Goal: Check status

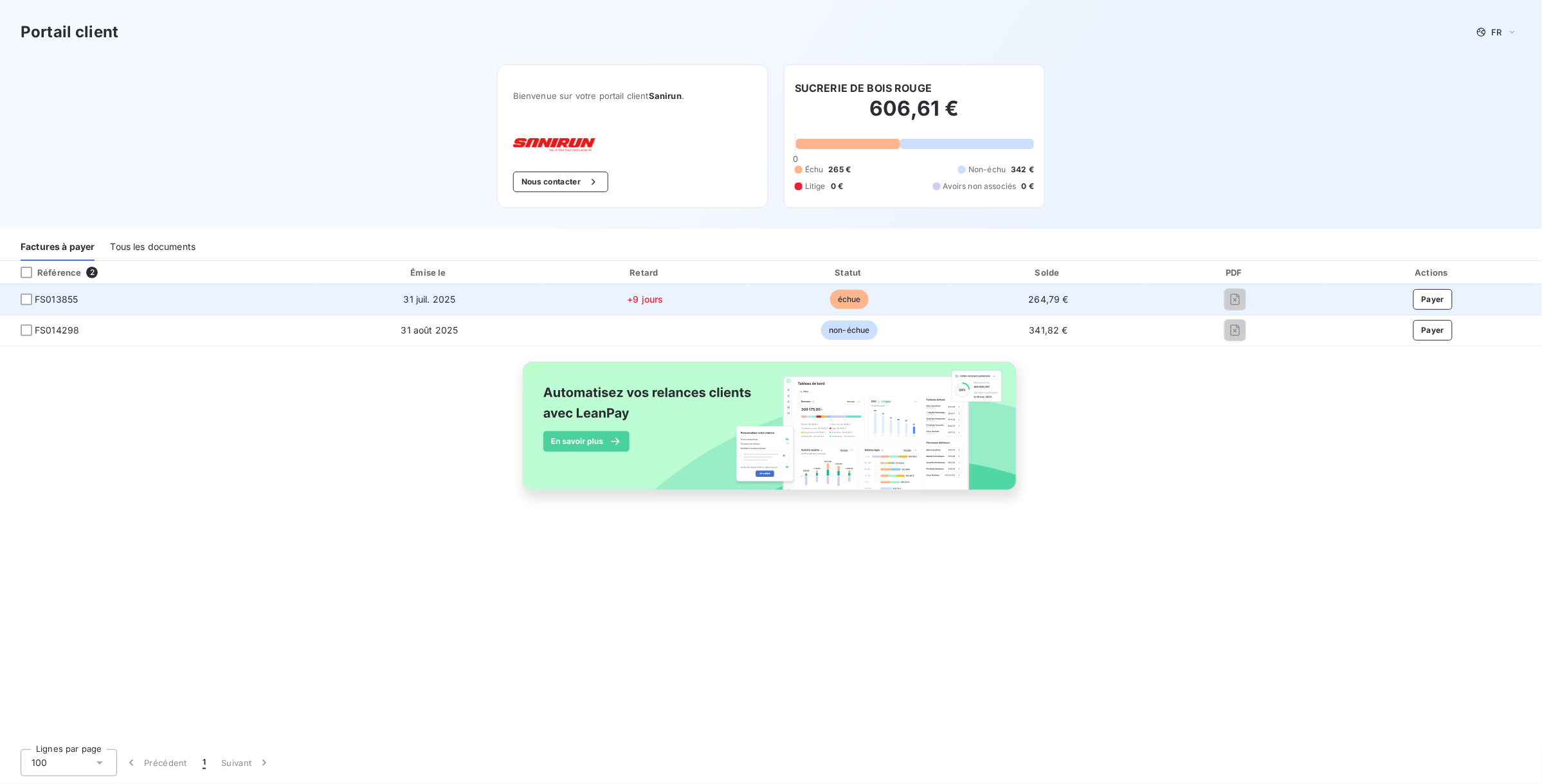
click at [409, 292] on td "31 juil. 2025" at bounding box center [429, 299] width 225 height 31
click at [409, 294] on span "31 juil. 2025" at bounding box center [429, 299] width 52 height 11
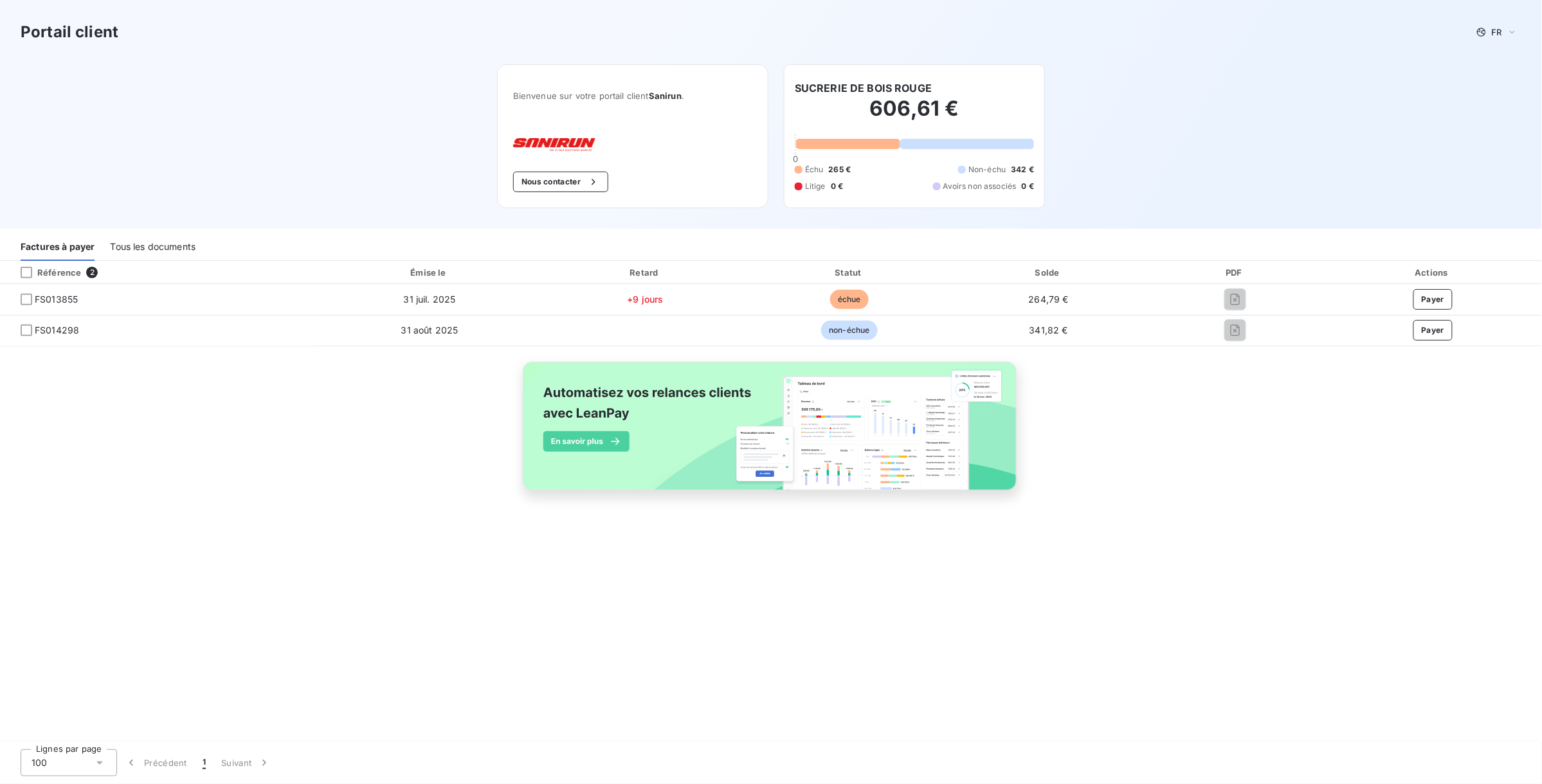
click at [327, 460] on div "Référence 2 Émise le Retard Statut Solde PDF Actions FS013855 31 juil. 2025 +9 …" at bounding box center [771, 390] width 1542 height 259
click at [185, 450] on div "Référence 2 Émise le Retard Statut Solde PDF Actions FS013855 31 juil. 2025 +9 …" at bounding box center [771, 390] width 1542 height 259
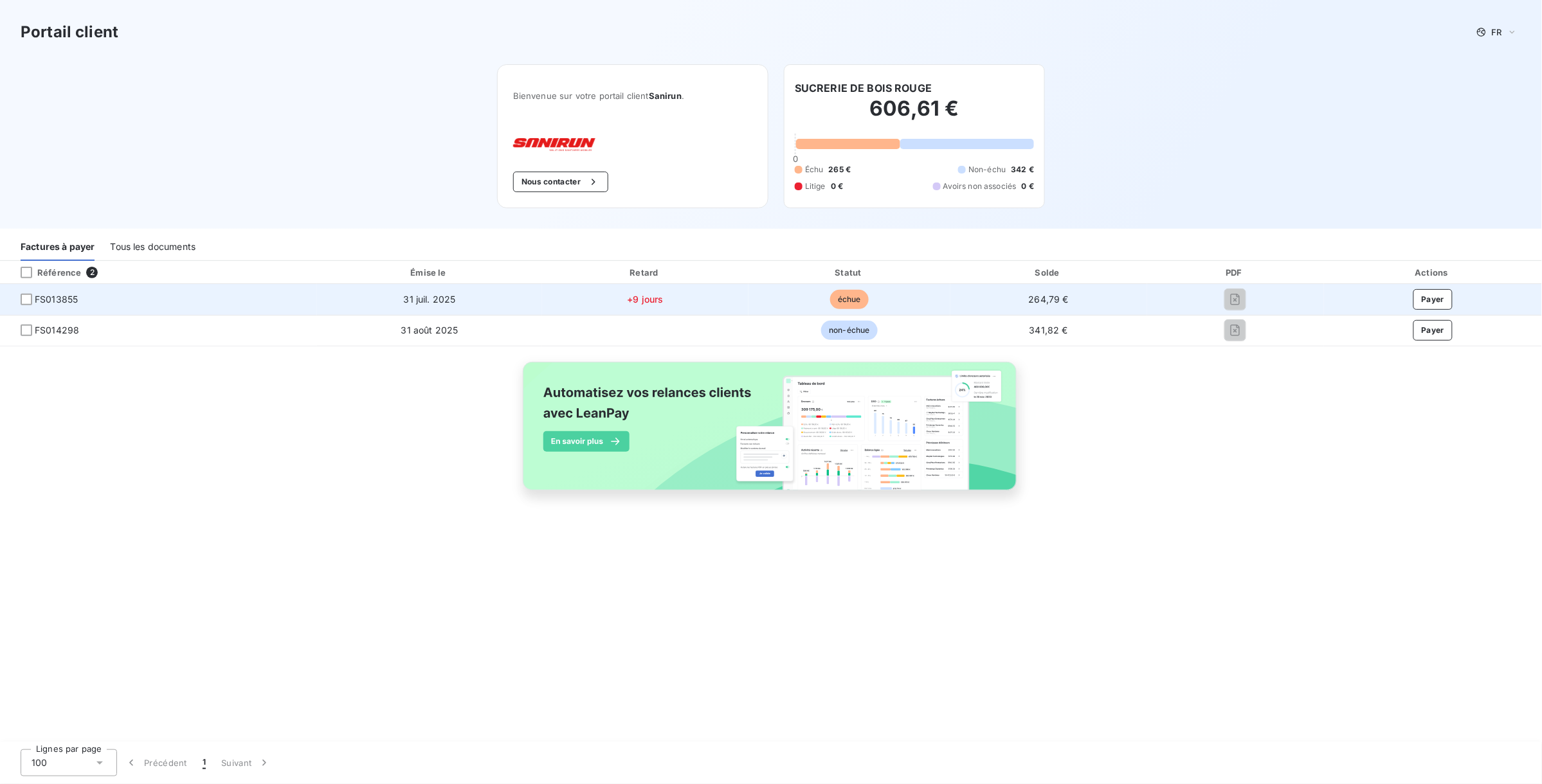
click at [84, 299] on span "FS013855" at bounding box center [158, 299] width 297 height 13
drag, startPoint x: 77, startPoint y: 297, endPoint x: 30, endPoint y: 298, distance: 47.0
click at [30, 298] on span "FS013855" at bounding box center [158, 299] width 297 height 13
copy span "FS013855"
